Goal: Use online tool/utility: Utilize a website feature to perform a specific function

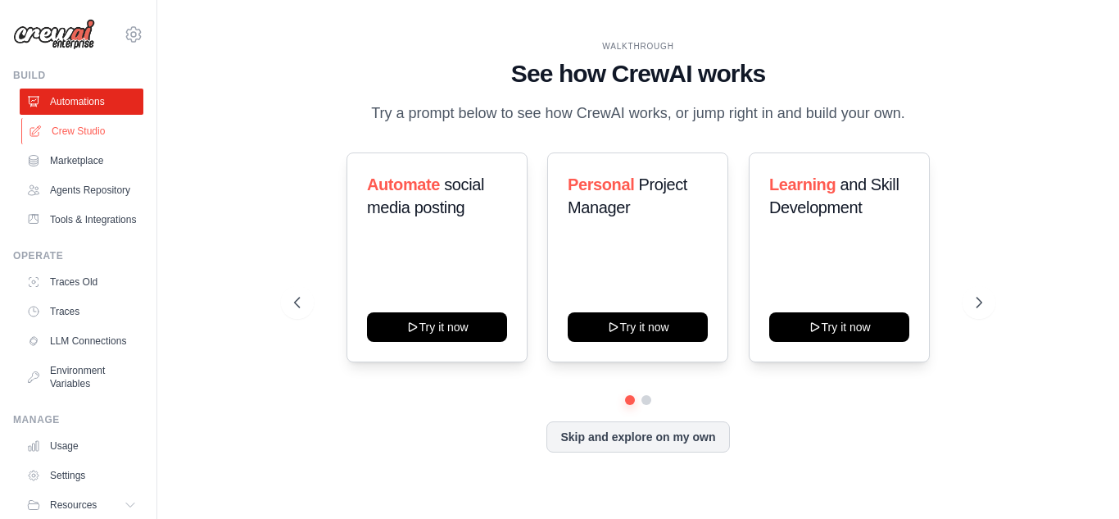
click at [80, 138] on link "Crew Studio" at bounding box center [83, 131] width 124 height 26
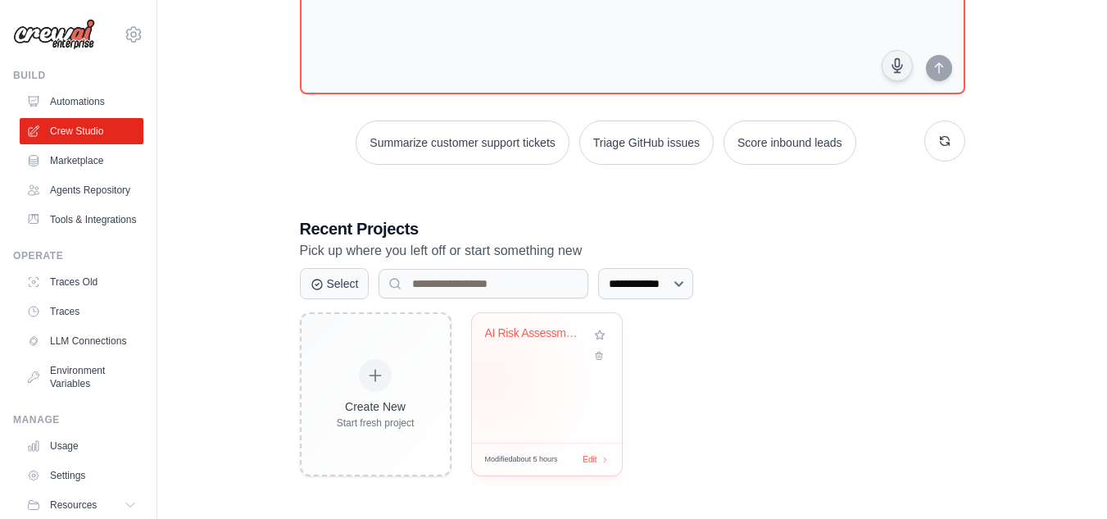
click at [487, 381] on div "AI Risk Assessment Automation" at bounding box center [547, 377] width 150 height 129
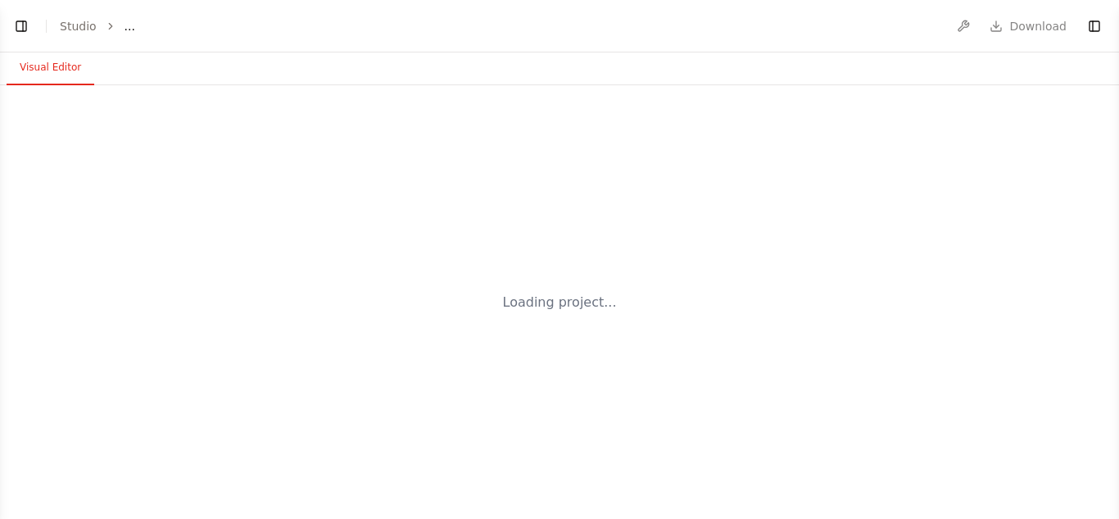
select select "****"
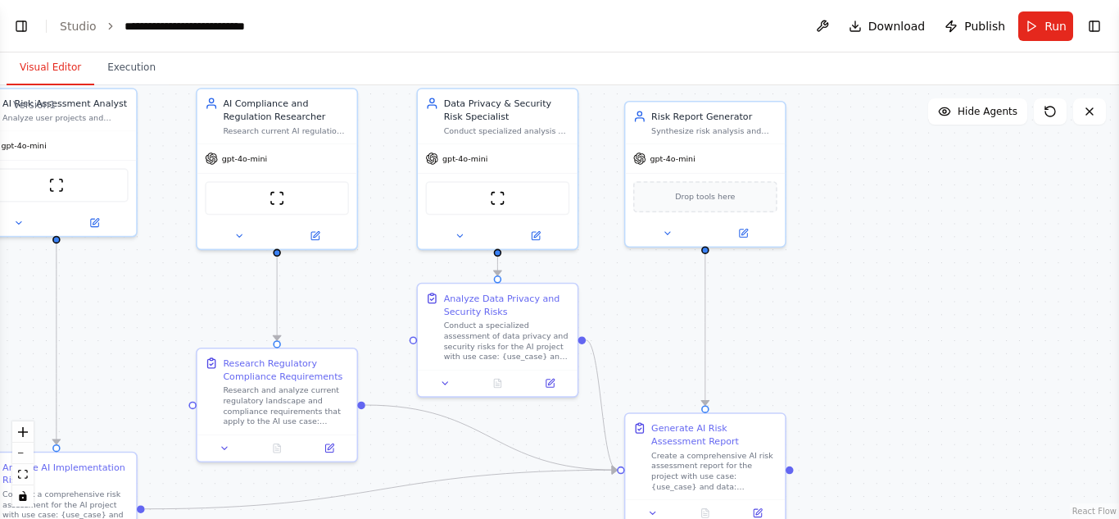
click at [871, 160] on div ".deletable-edge-delete-btn { width: 20px; height: 20px; border: 0px solid #ffff…" at bounding box center [559, 301] width 1119 height 433
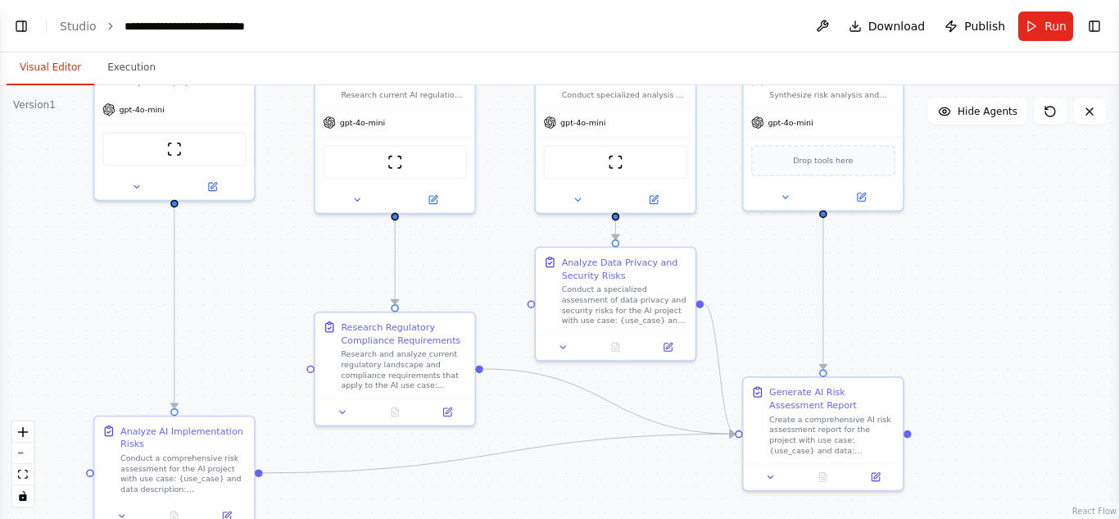
drag, startPoint x: 823, startPoint y: 264, endPoint x: 941, endPoint y: 229, distance: 123.1
click at [941, 229] on div ".deletable-edge-delete-btn { width: 20px; height: 20px; border: 0px solid #ffff…" at bounding box center [559, 301] width 1119 height 433
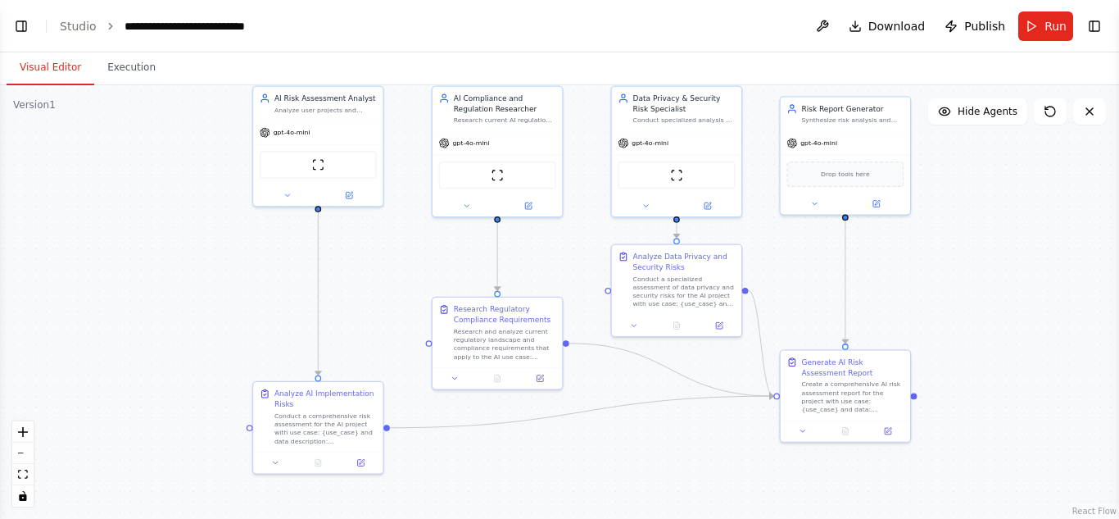
scroll to position [2877, 0]
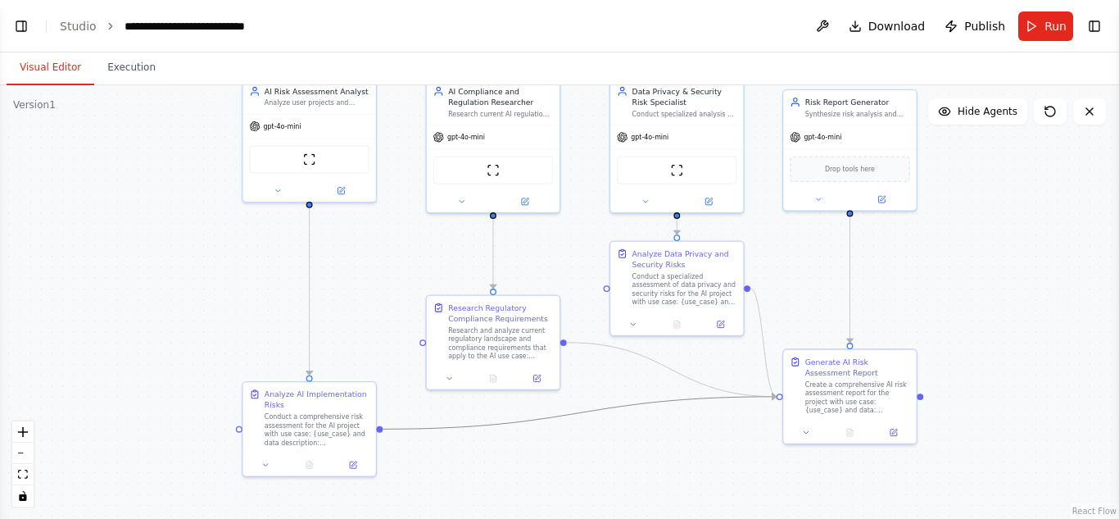
drag, startPoint x: 619, startPoint y: 406, endPoint x: 619, endPoint y: 447, distance: 41.0
click at [619, 447] on div ".deletable-edge-delete-btn { width: 20px; height: 20px; border: 0px solid #ffff…" at bounding box center [559, 301] width 1119 height 433
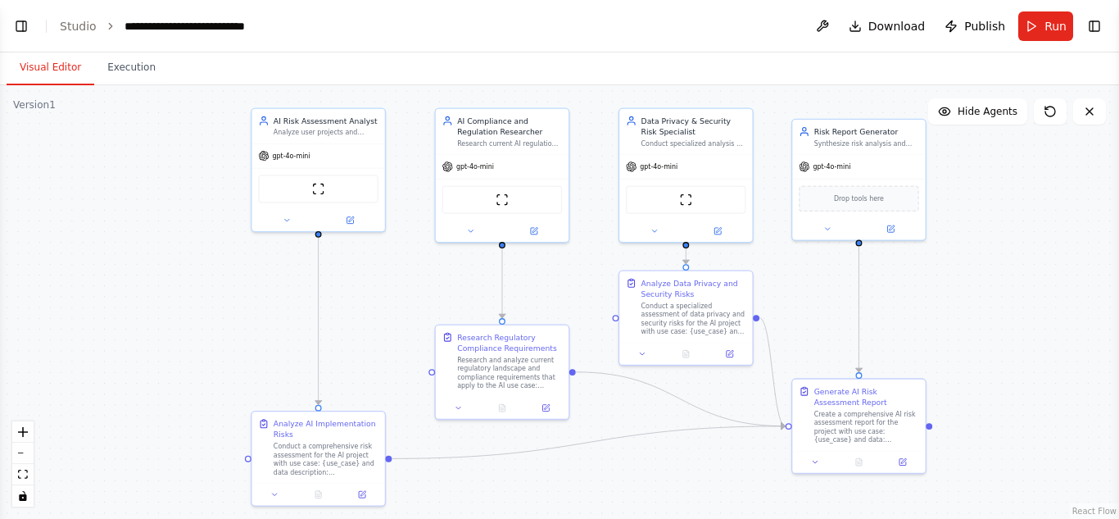
drag, startPoint x: 645, startPoint y: 448, endPoint x: 654, endPoint y: 478, distance: 30.8
click at [654, 478] on div ".deletable-edge-delete-btn { width: 20px; height: 20px; border: 0px solid #ffff…" at bounding box center [559, 301] width 1119 height 433
click at [854, 148] on div "Risk Report Generator Synthesize risk analysis and compliance research into a c…" at bounding box center [858, 134] width 133 height 34
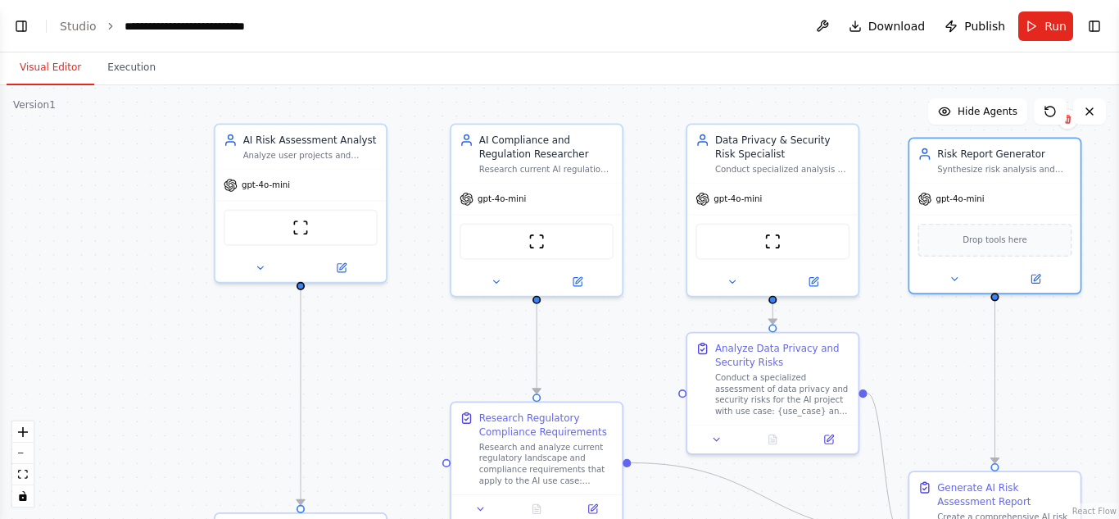
drag, startPoint x: 414, startPoint y: 262, endPoint x: 427, endPoint y: 317, distance: 56.4
click at [427, 317] on div ".deletable-edge-delete-btn { width: 20px; height: 20px; border: 0px solid #ffff…" at bounding box center [559, 301] width 1119 height 433
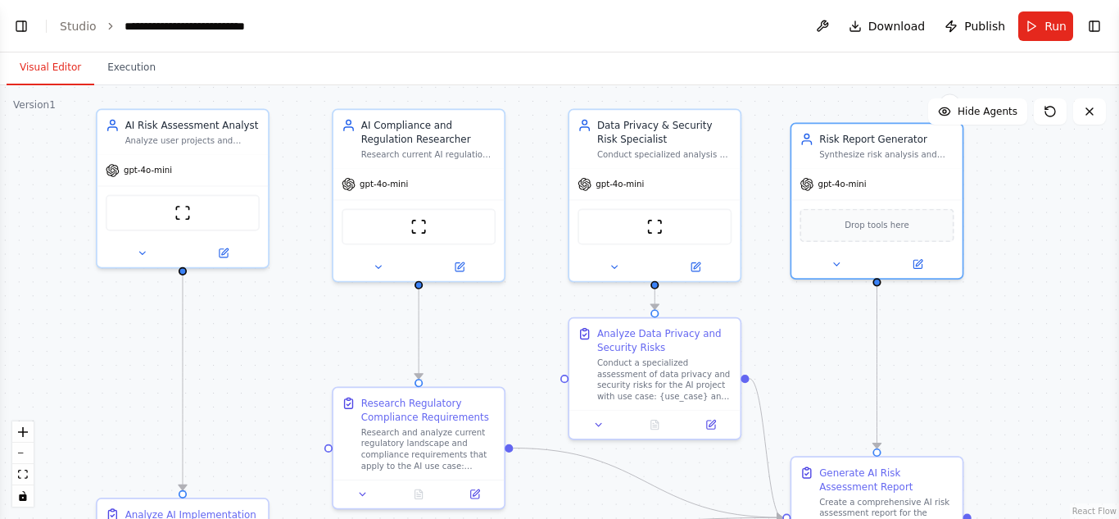
drag, startPoint x: 427, startPoint y: 317, endPoint x: 310, endPoint y: 300, distance: 117.6
click at [310, 300] on div ".deletable-edge-delete-btn { width: 20px; height: 20px; border: 0px solid #ffff…" at bounding box center [559, 301] width 1119 height 433
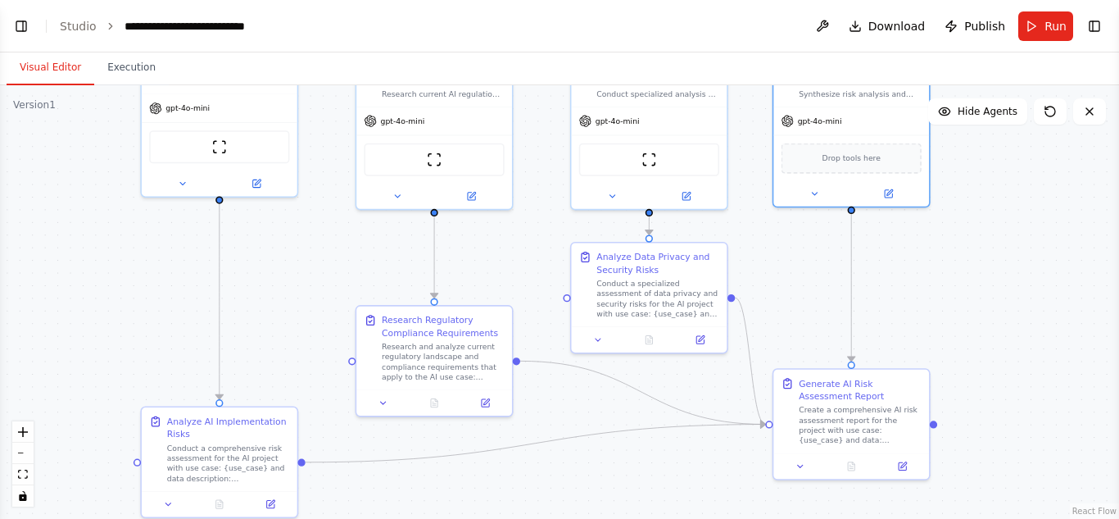
drag, startPoint x: 310, startPoint y: 300, endPoint x: 334, endPoint y: 228, distance: 75.9
click at [334, 228] on div ".deletable-edge-delete-btn { width: 20px; height: 20px; border: 0px solid #ffff…" at bounding box center [559, 301] width 1119 height 433
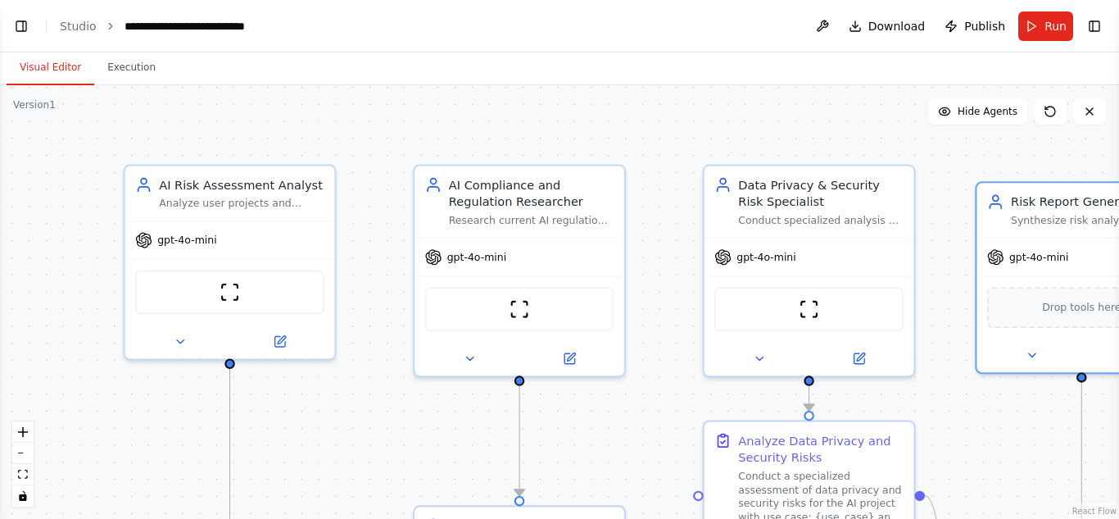
drag, startPoint x: 311, startPoint y: 247, endPoint x: 348, endPoint y: 437, distance: 192.8
click at [348, 437] on div ".deletable-edge-delete-btn { width: 20px; height: 20px; border: 0px solid #ffff…" at bounding box center [559, 301] width 1119 height 433
click at [691, 152] on div ".deletable-edge-delete-btn { width: 20px; height: 20px; border: 0px solid #ffff…" at bounding box center [559, 301] width 1119 height 433
